Goal: Information Seeking & Learning: Learn about a topic

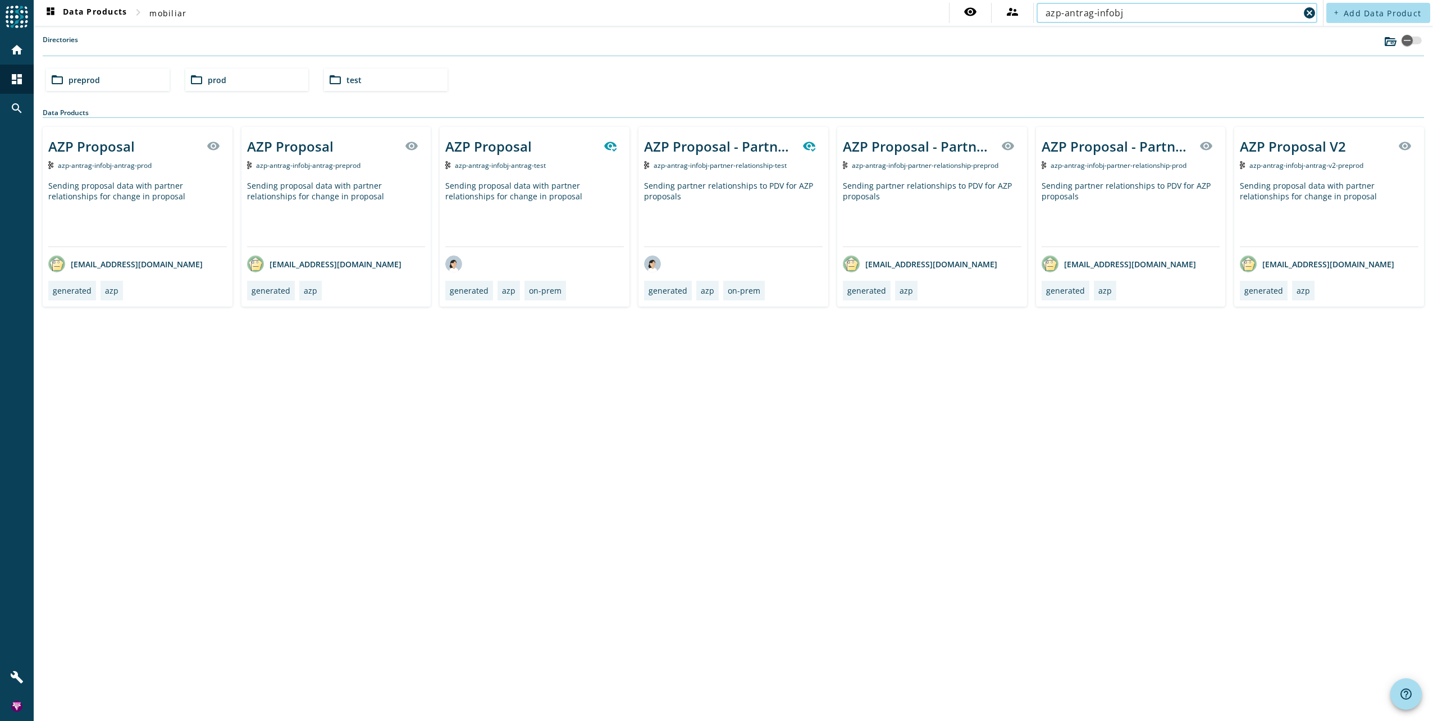
type input "azp-antrag-infobj"
click at [118, 165] on span "azp-antrag-infobj-antrag-prod" at bounding box center [105, 166] width 94 height 10
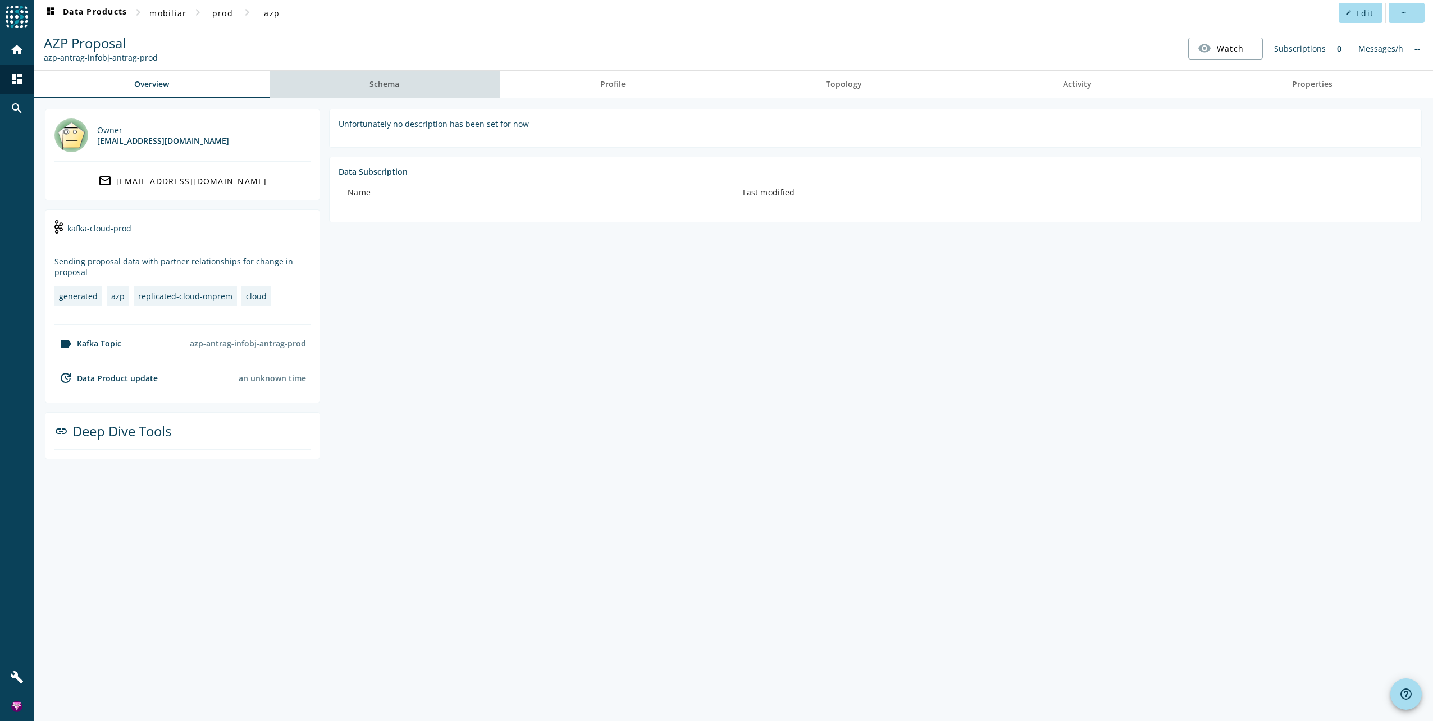
click at [361, 83] on link "Schema" at bounding box center [385, 84] width 231 height 27
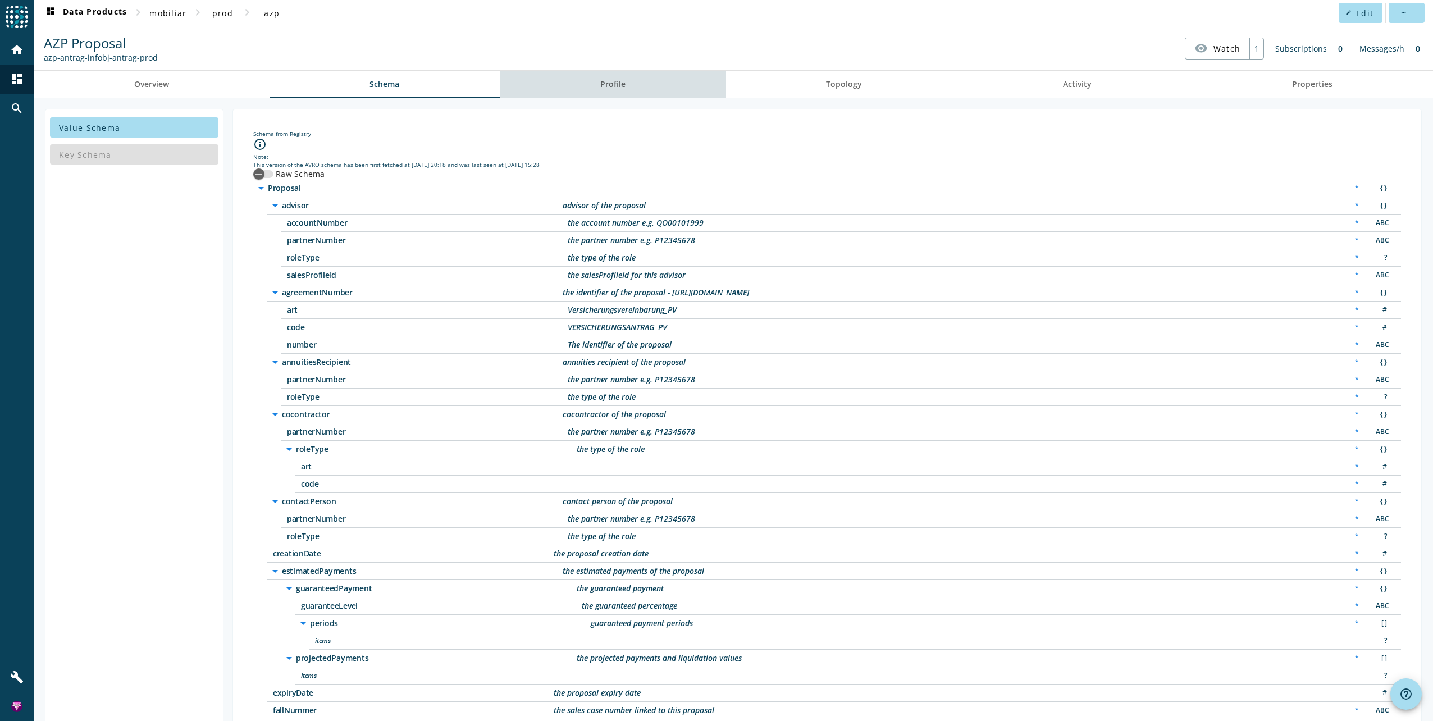
click at [612, 83] on span "Profile" at bounding box center [612, 84] width 25 height 8
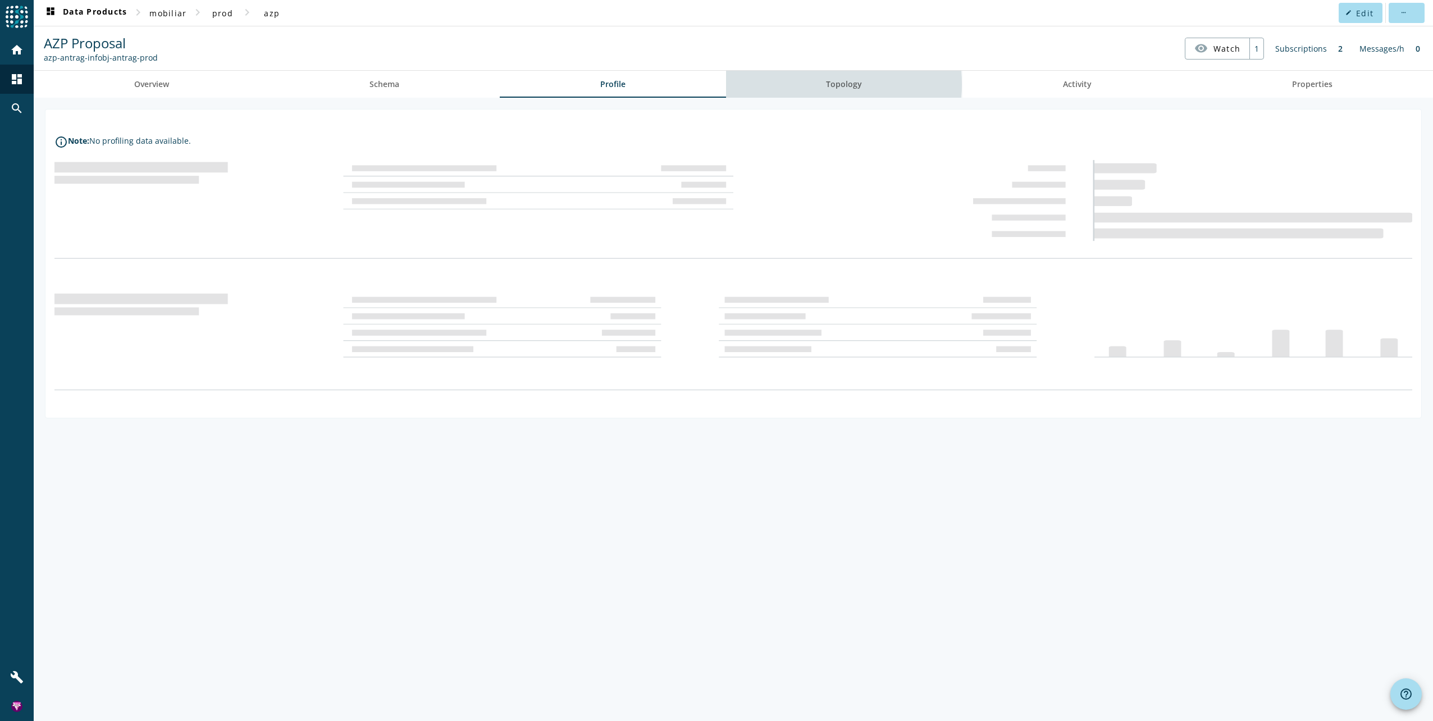
click at [829, 84] on span "Topology" at bounding box center [844, 84] width 36 height 8
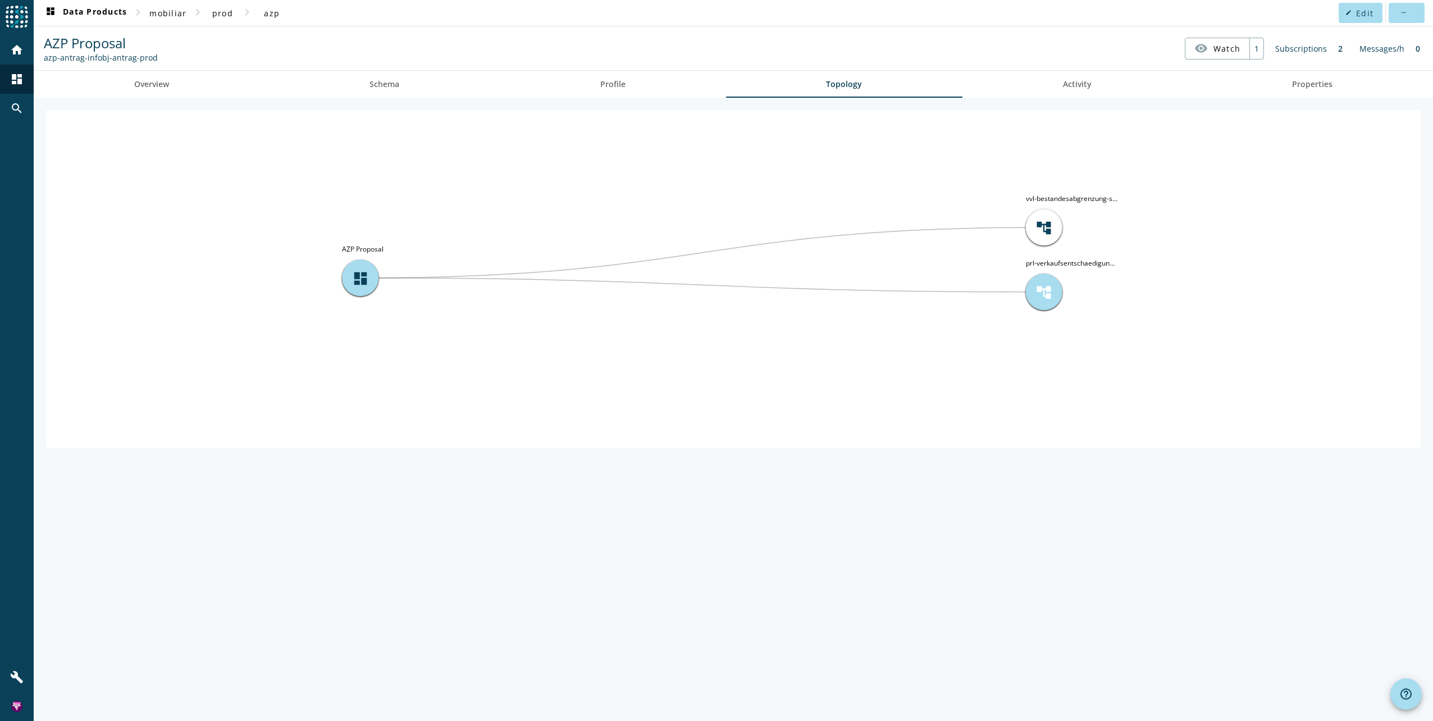
click at [1047, 295] on span "account_tree" at bounding box center [1044, 292] width 17 height 17
click at [1294, 49] on div "Subscriptions" at bounding box center [1301, 49] width 63 height 22
click at [1086, 81] on span "Activity" at bounding box center [1077, 84] width 29 height 8
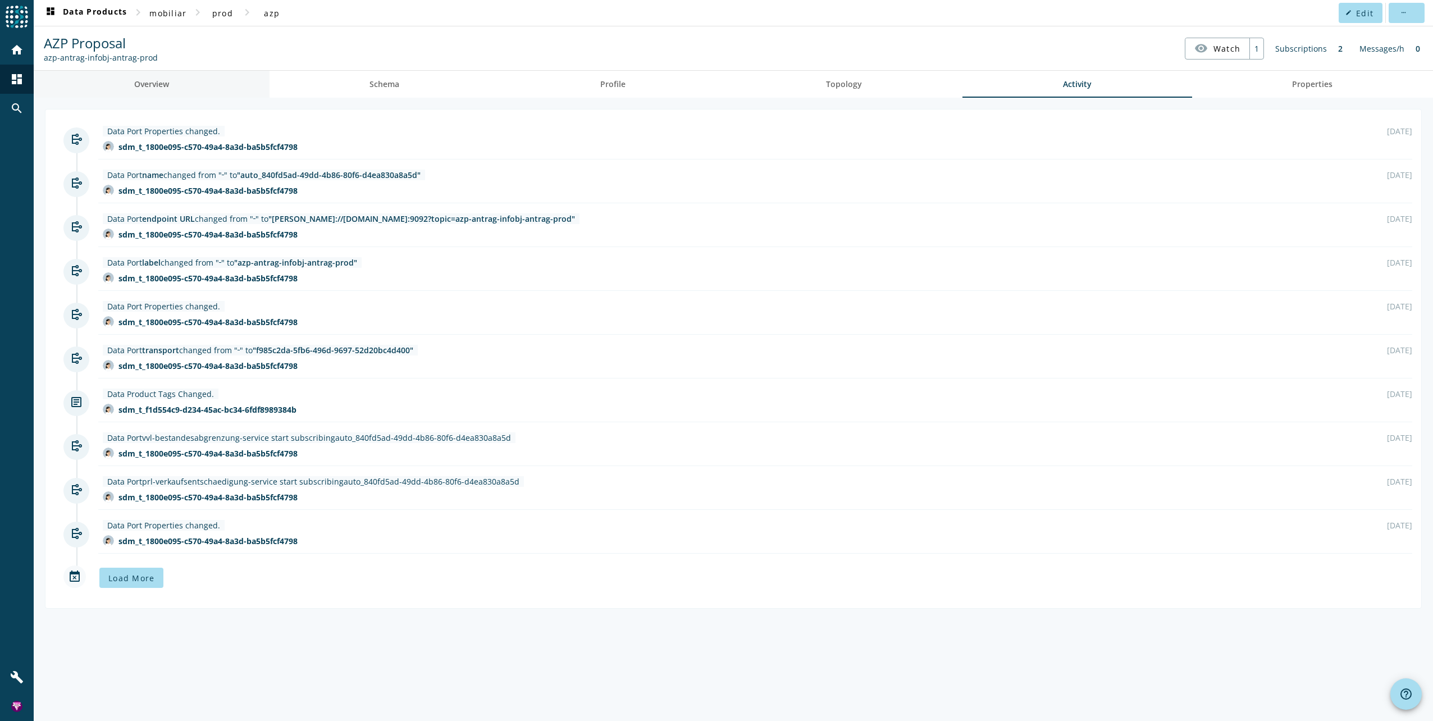
click at [166, 85] on span "Overview" at bounding box center [151, 84] width 35 height 8
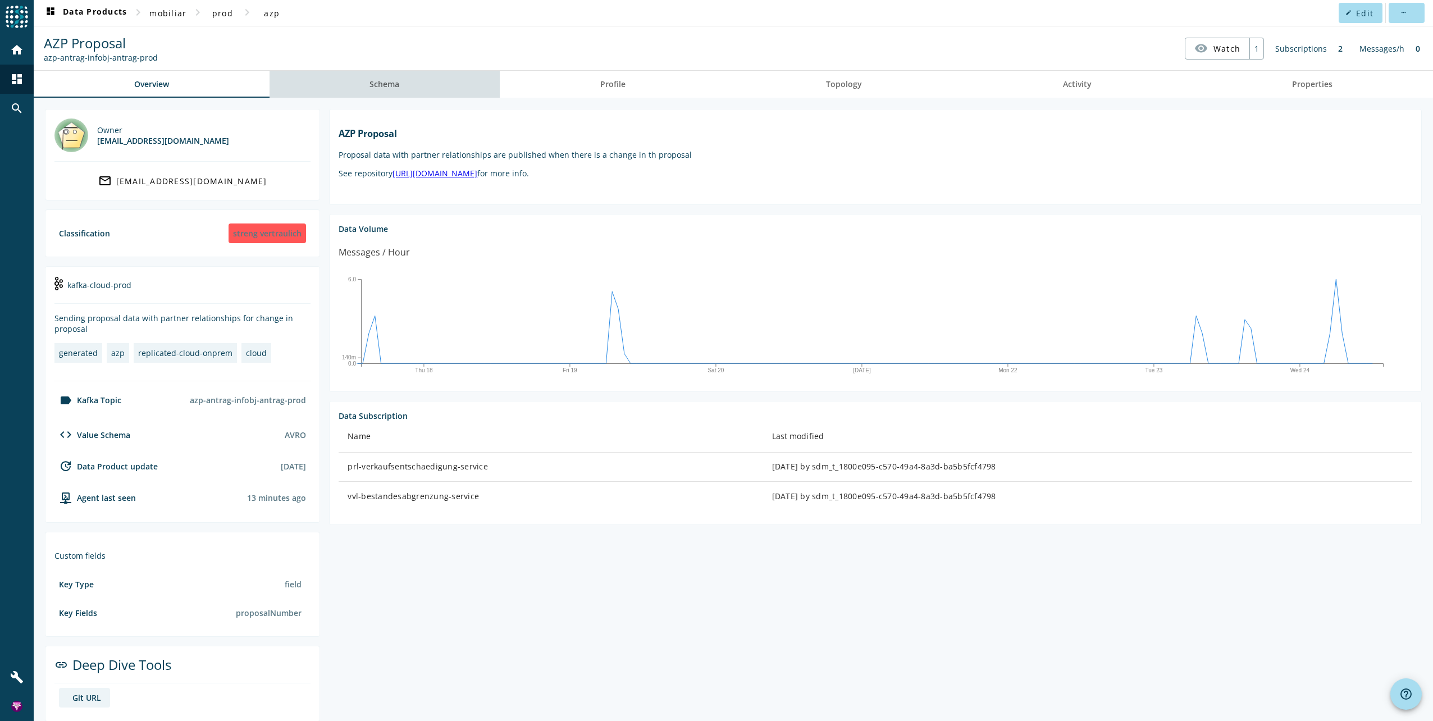
click at [389, 81] on span "Schema" at bounding box center [385, 84] width 30 height 8
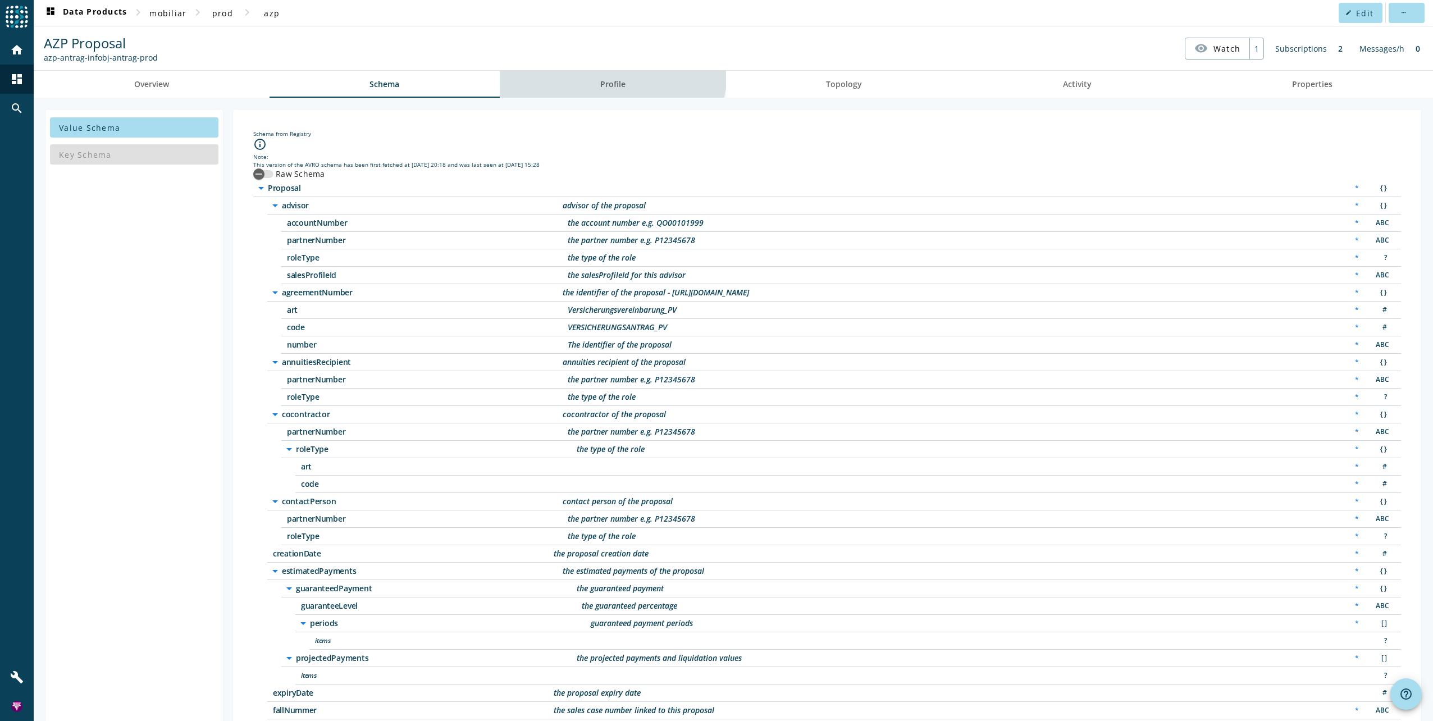
click at [608, 71] on span "Profile" at bounding box center [612, 84] width 25 height 27
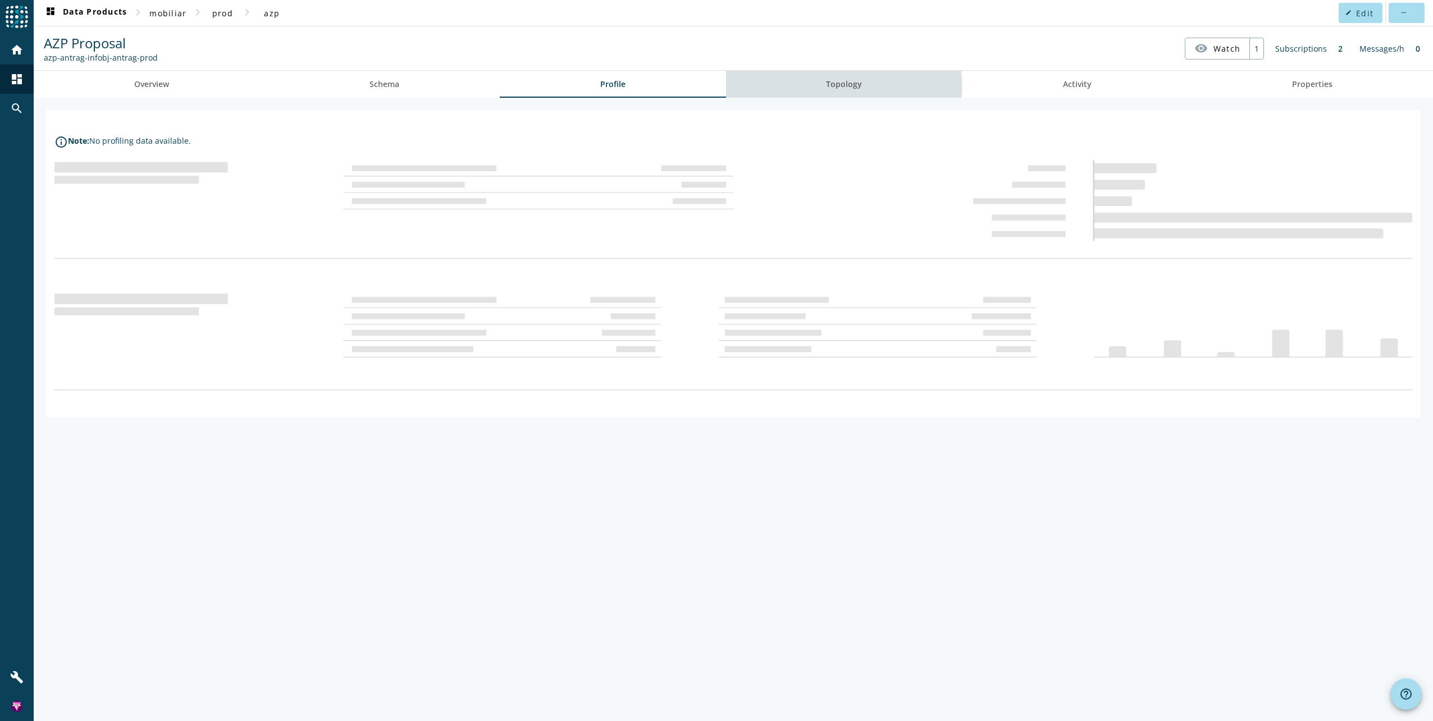
click at [831, 85] on span "Topology" at bounding box center [844, 84] width 36 height 8
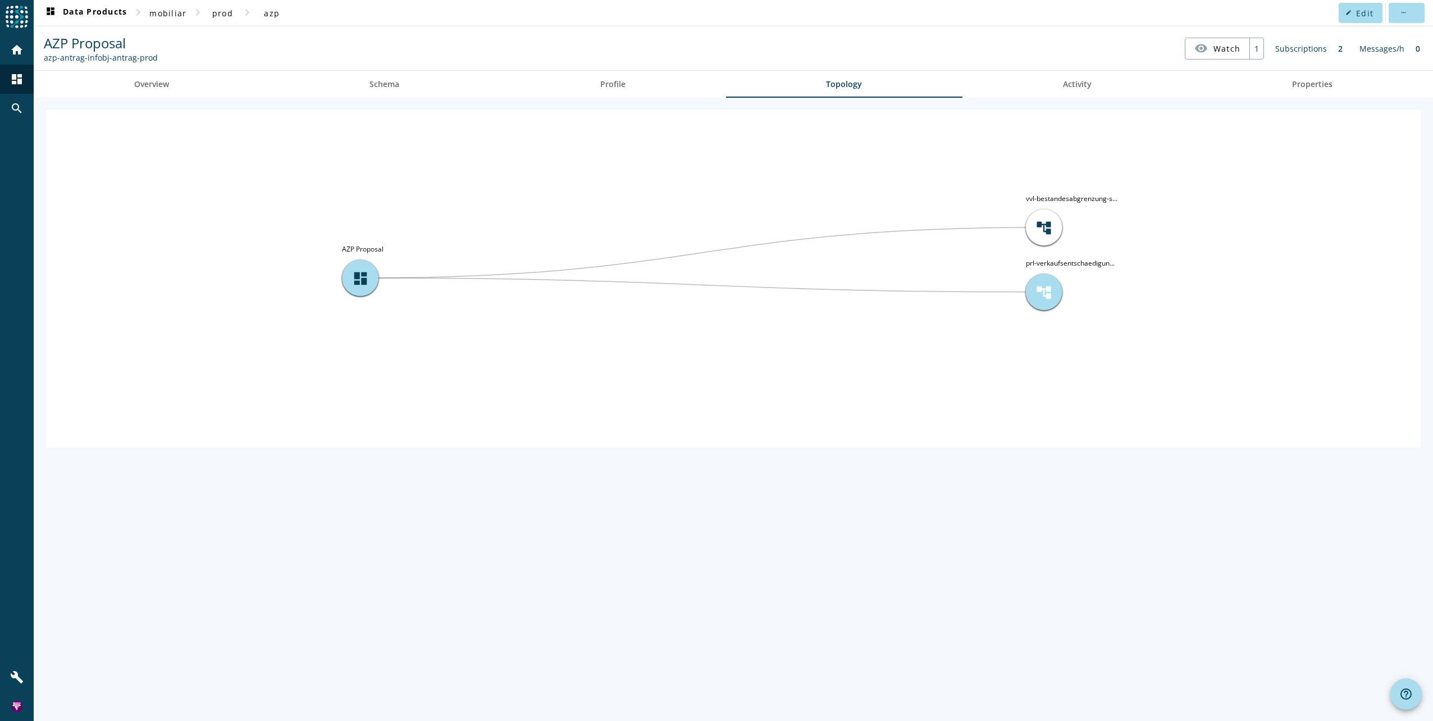
click at [1042, 285] on span "account_tree" at bounding box center [1044, 292] width 17 height 17
click at [1072, 88] on span "Activity" at bounding box center [1077, 84] width 29 height 8
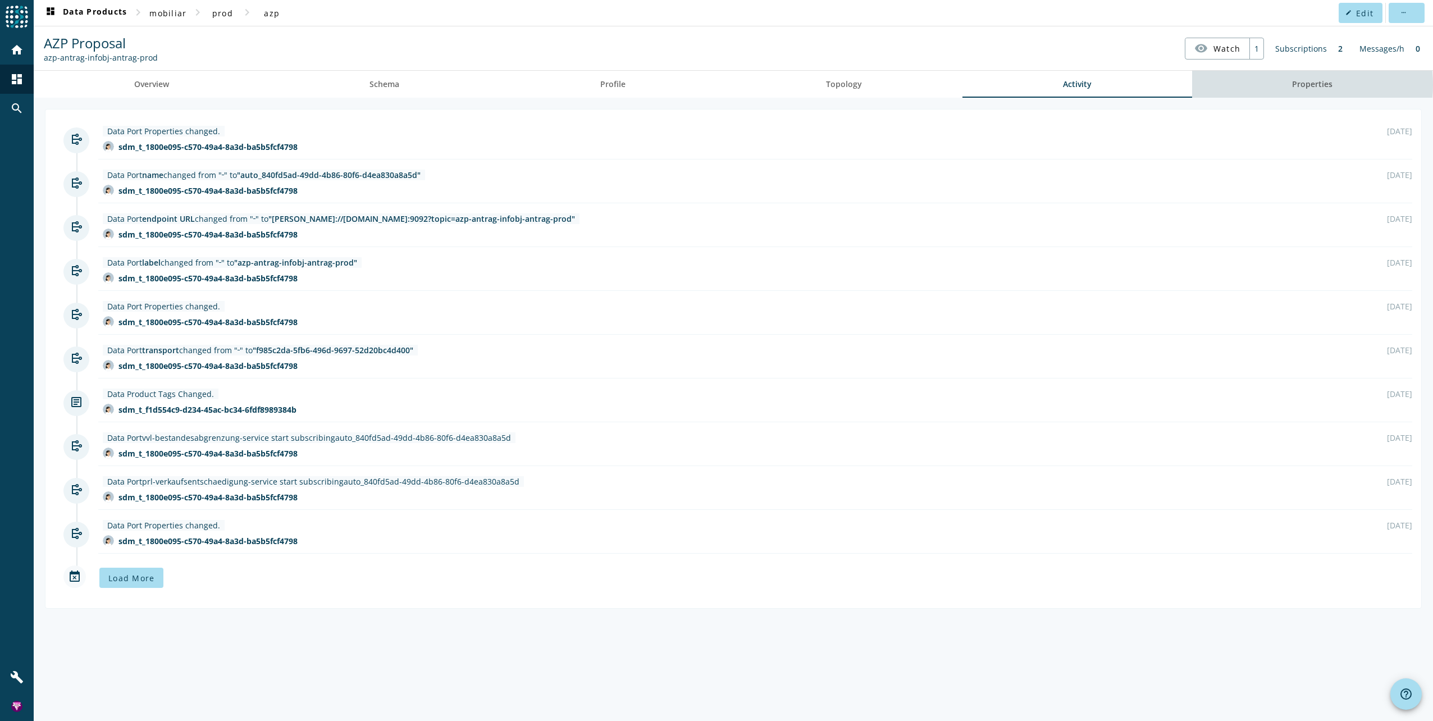
click at [1299, 85] on span "Properties" at bounding box center [1312, 84] width 40 height 8
